Goal: Complete application form

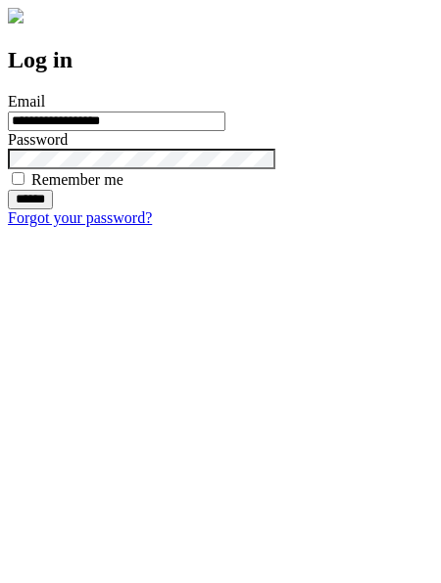
type input "**********"
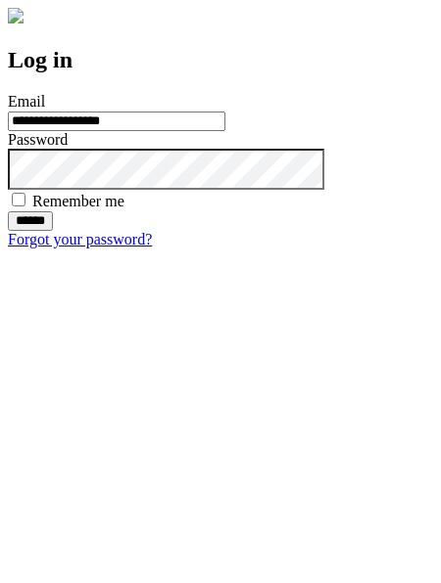
click at [53, 231] on input "******" at bounding box center [30, 221] width 45 height 20
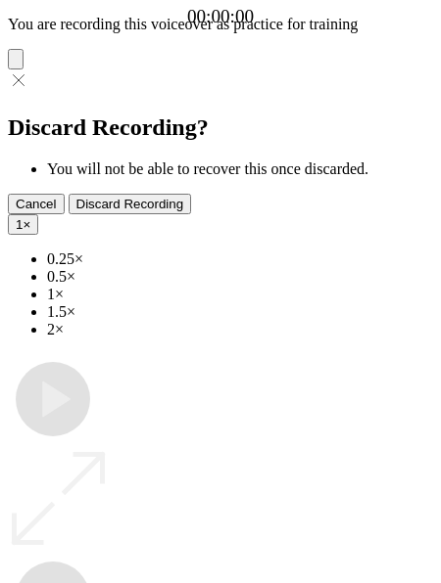
type input "**********"
